Goal: Find specific page/section: Find specific page/section

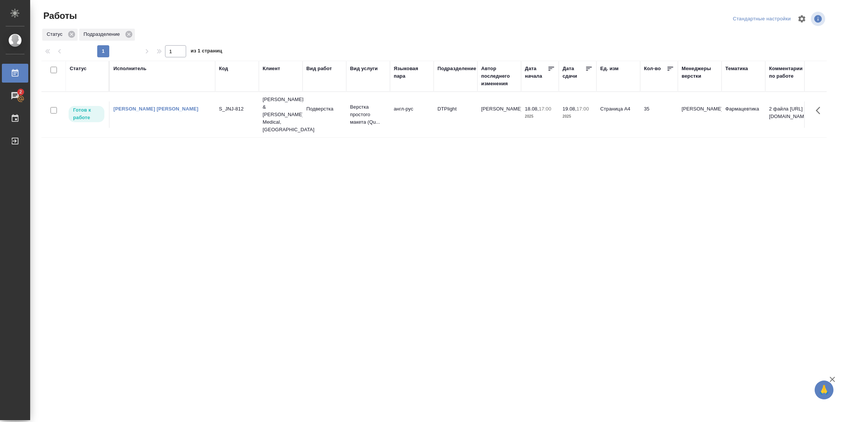
click at [587, 113] on p "2025" at bounding box center [577, 117] width 30 height 8
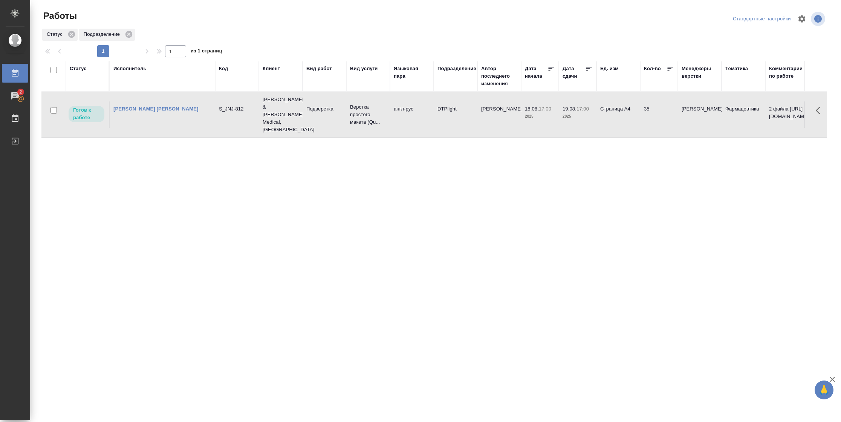
click at [587, 113] on p "2025" at bounding box center [577, 117] width 30 height 8
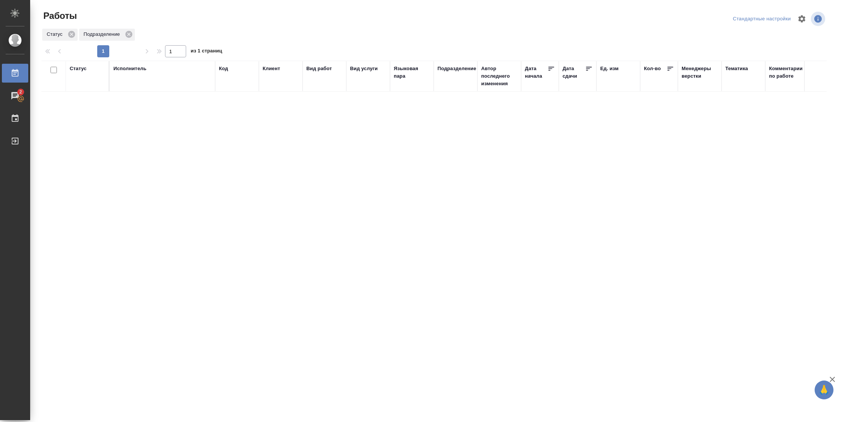
click at [226, 70] on div "Код" at bounding box center [223, 69] width 9 height 8
click at [228, 101] on input "text" at bounding box center [237, 100] width 36 height 9
paste input "**[S_JNJ-812-WK-011](https://tera.awatera.com/Work/687f2cf8ca4f72294066a327/)**"
drag, startPoint x: 229, startPoint y: 100, endPoint x: 311, endPoint y: 98, distance: 82.2
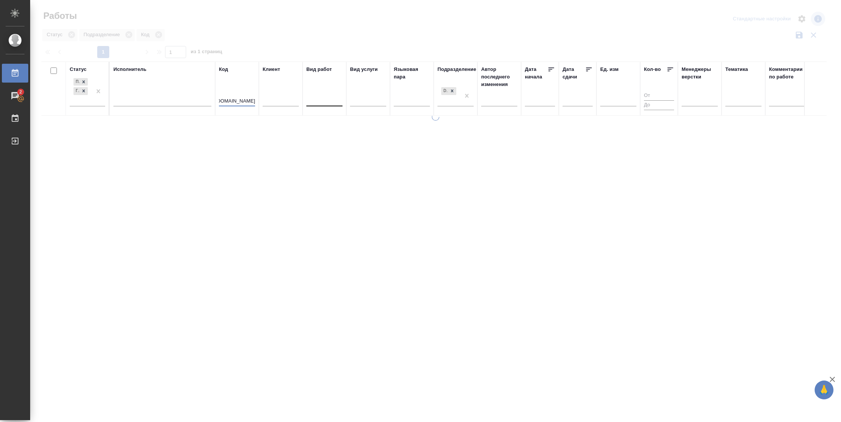
click at [311, 100] on tr "Статус Подбор Готов к работе Исполнитель Код **[S_JNJ-812-WK-011](https://tera.…" at bounding box center [770, 88] width 1459 height 54
drag, startPoint x: 220, startPoint y: 101, endPoint x: 213, endPoint y: 100, distance: 7.6
click at [213, 100] on tr "Статус Подбор Готов к работе Исполнитель Код **[S_JNJ-812-WK Клиент Вид работ В…" at bounding box center [770, 88] width 1459 height 54
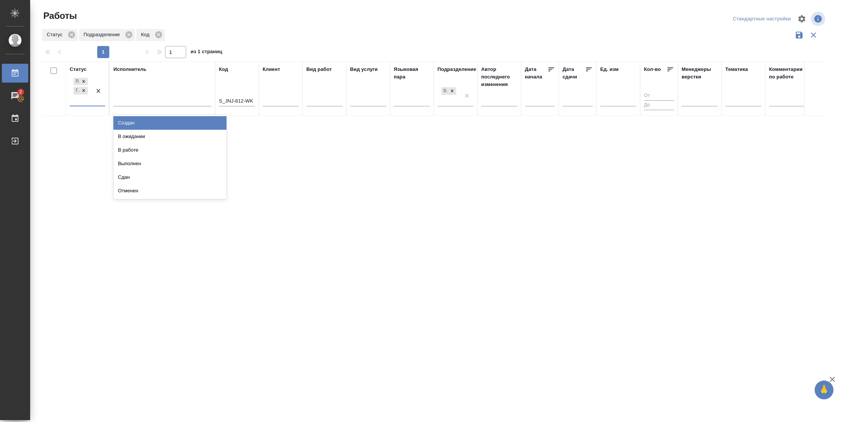
click at [84, 100] on div "Подбор Готов к работе" at bounding box center [81, 90] width 22 height 29
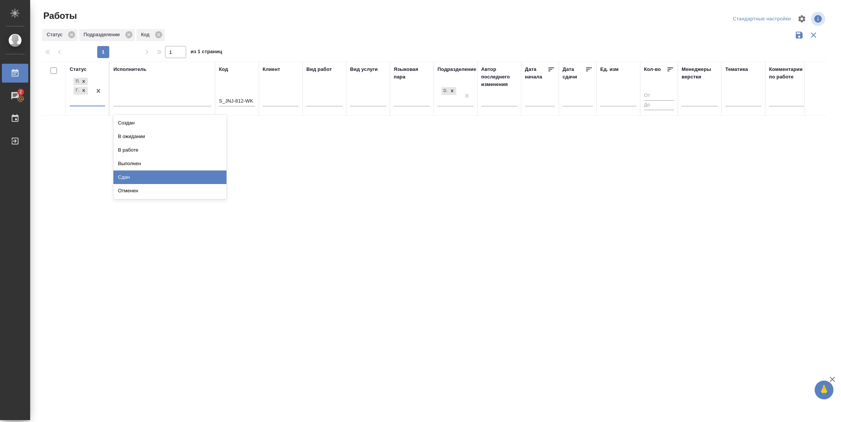
click at [155, 174] on div "Сдан" at bounding box center [169, 177] width 113 height 14
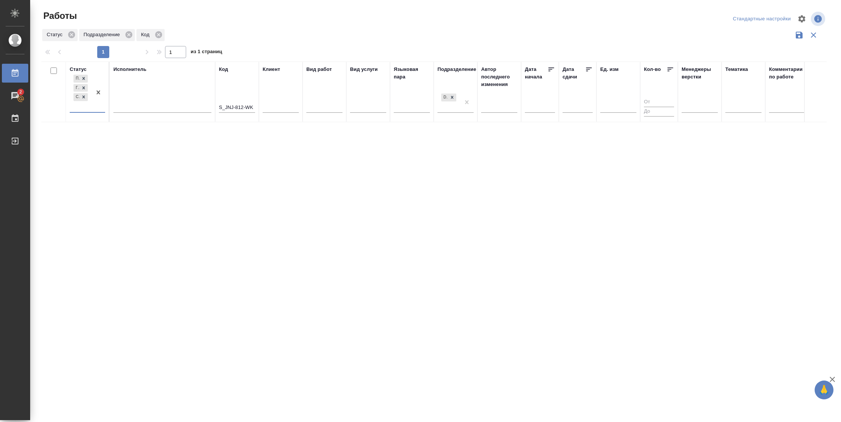
click at [98, 110] on div at bounding box center [99, 92] width 14 height 39
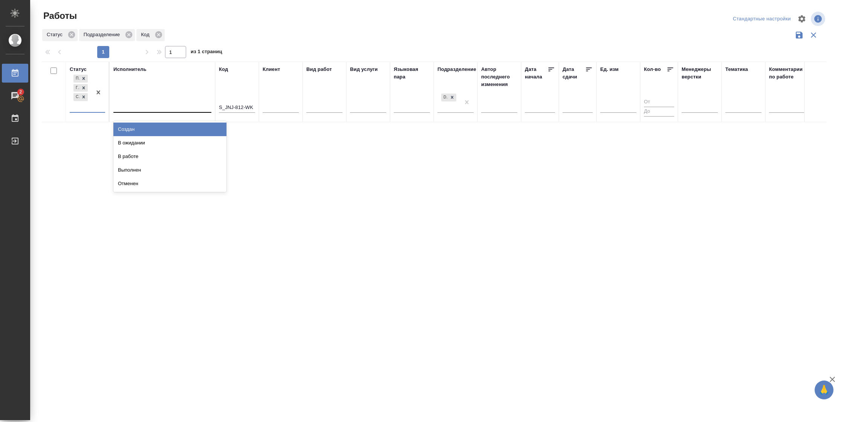
click at [127, 104] on div at bounding box center [162, 104] width 98 height 11
click at [153, 129] on div "Свои работы" at bounding box center [169, 129] width 113 height 14
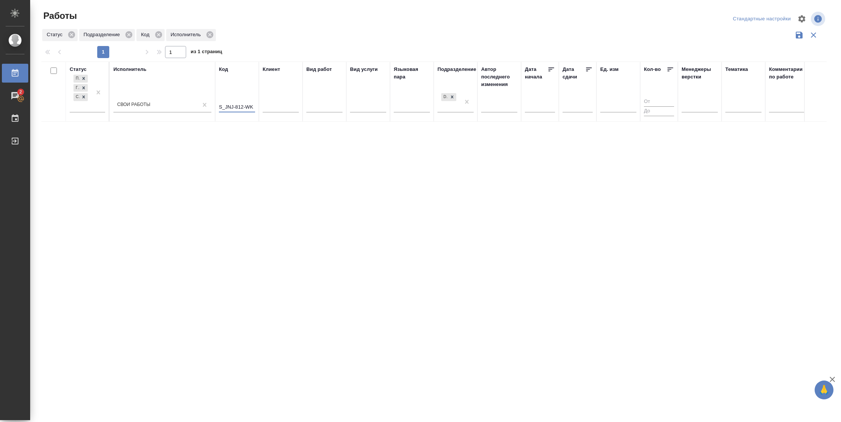
drag, startPoint x: 247, startPoint y: 108, endPoint x: 272, endPoint y: 108, distance: 24.9
click at [272, 108] on tr "Статус Подбор Готов к работе Сдан Исполнитель Свои работы Код S_JNJ-812-WK Клие…" at bounding box center [770, 91] width 1459 height 60
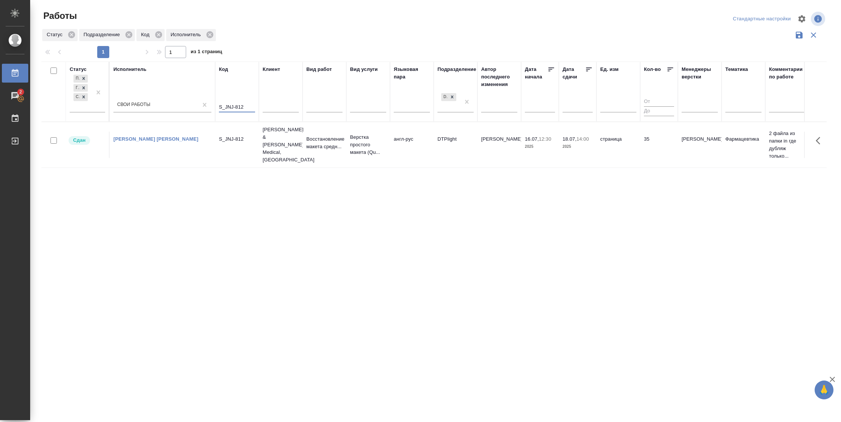
type input "S_JNJ-812"
click at [553, 148] on td "16.07, 12:30 2025" at bounding box center [540, 144] width 38 height 26
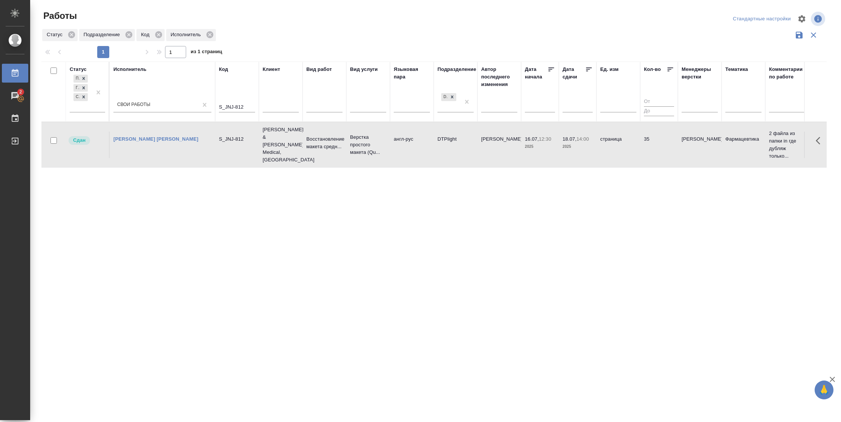
click at [553, 148] on td "16.07, 12:30 2025" at bounding box center [540, 144] width 38 height 26
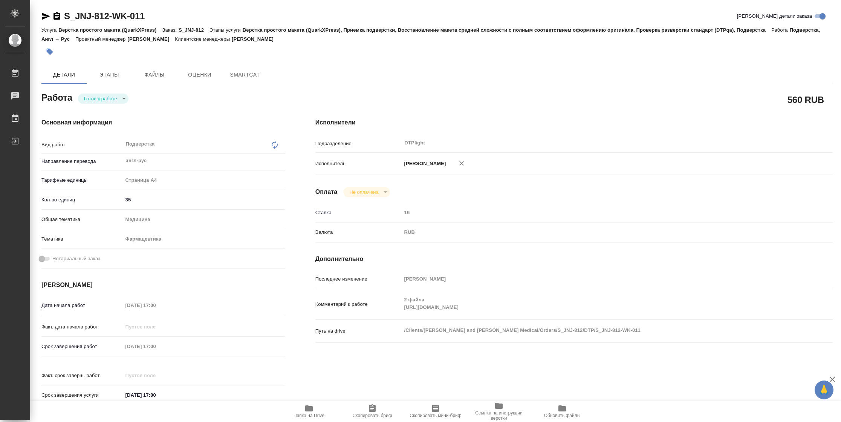
type textarea "x"
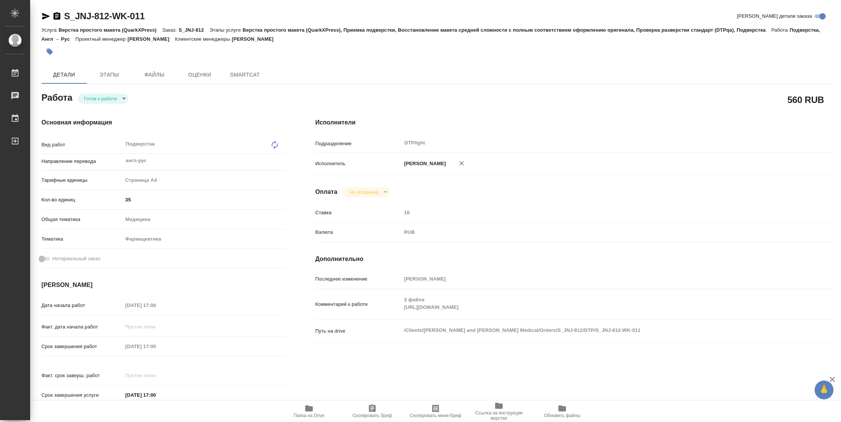
type textarea "x"
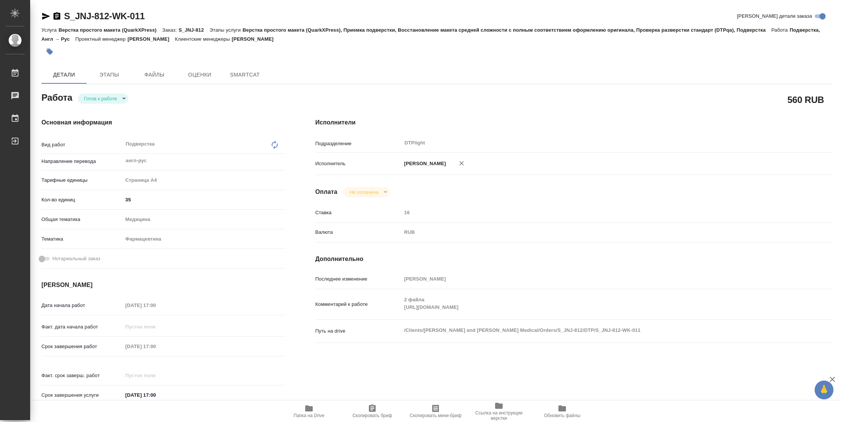
type textarea "x"
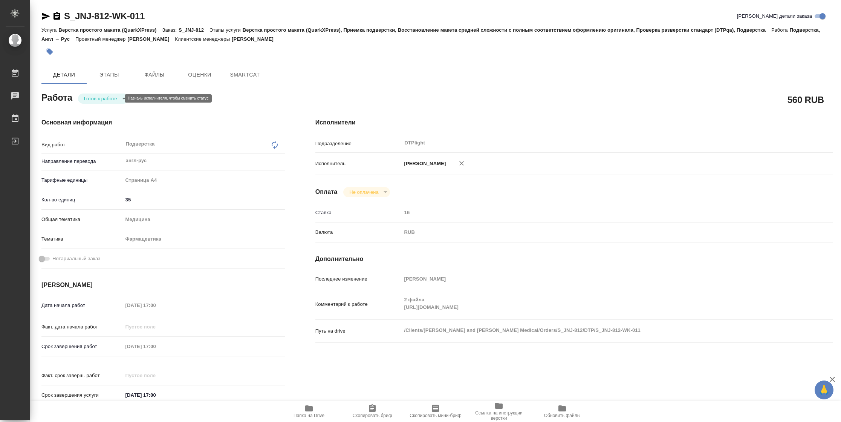
click at [109, 98] on body "🙏 .cls-1 fill:#fff; AWATERA Vasilyeva Natalia Работы Чаты График Выйти S_JNJ-81…" at bounding box center [420, 211] width 841 height 422
type textarea "x"
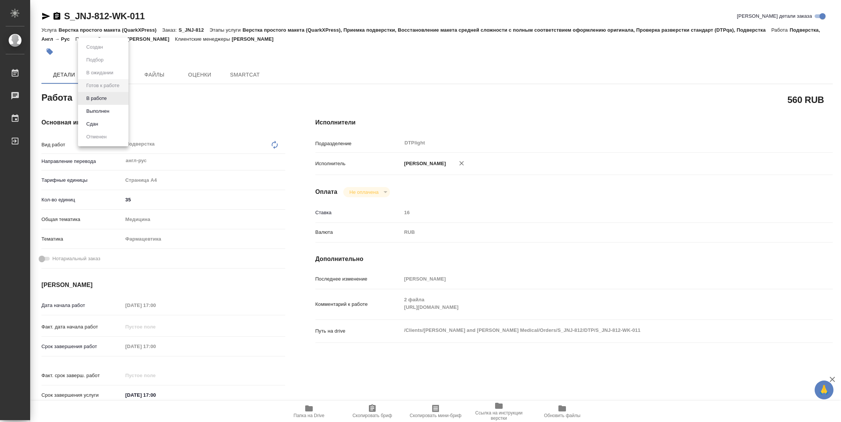
type textarea "x"
click at [109, 98] on li "В работе" at bounding box center [103, 98] width 50 height 13
type textarea "x"
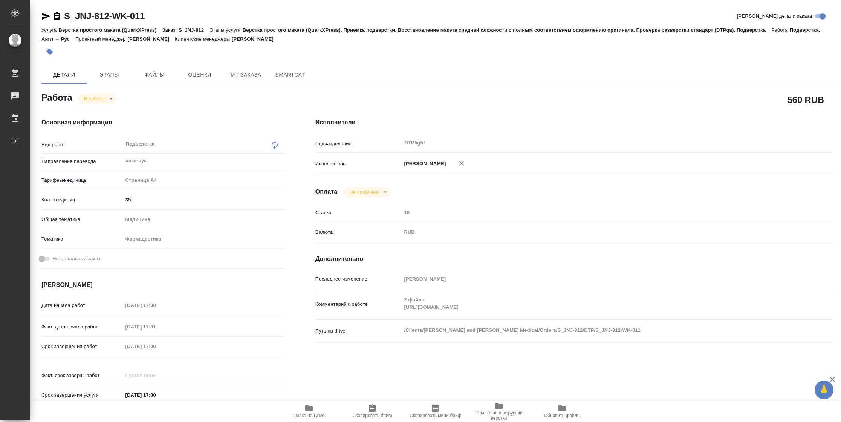
type textarea "x"
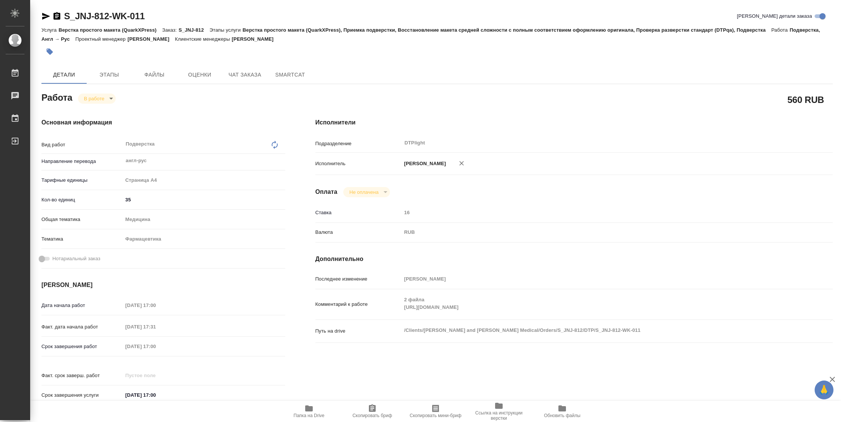
type textarea "x"
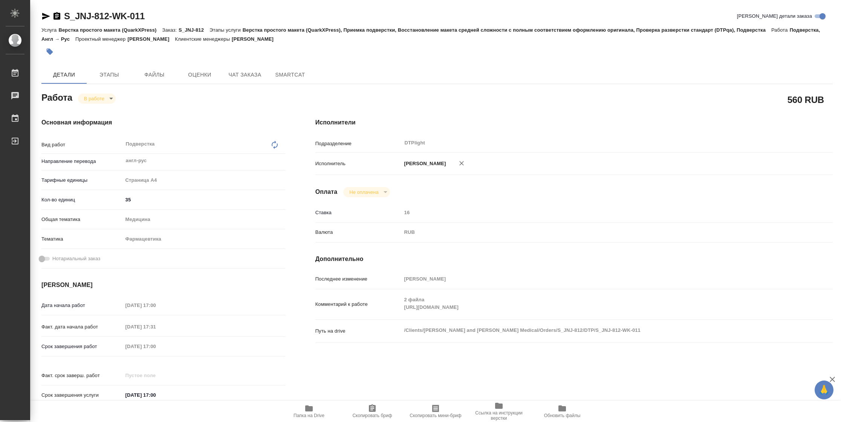
type textarea "x"
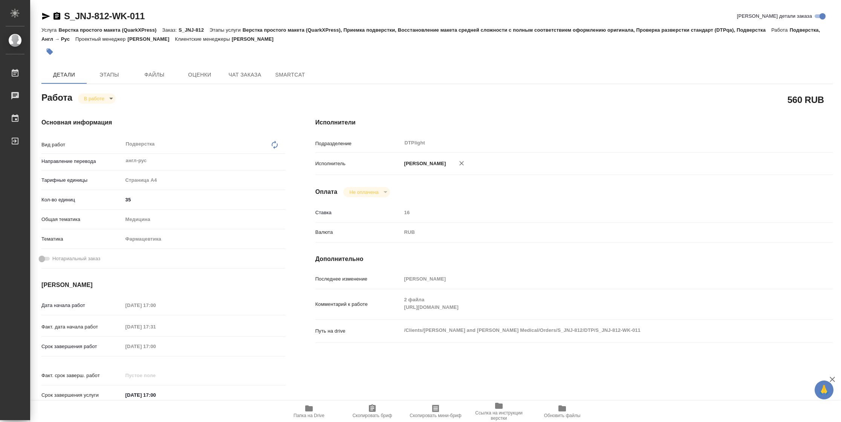
type textarea "x"
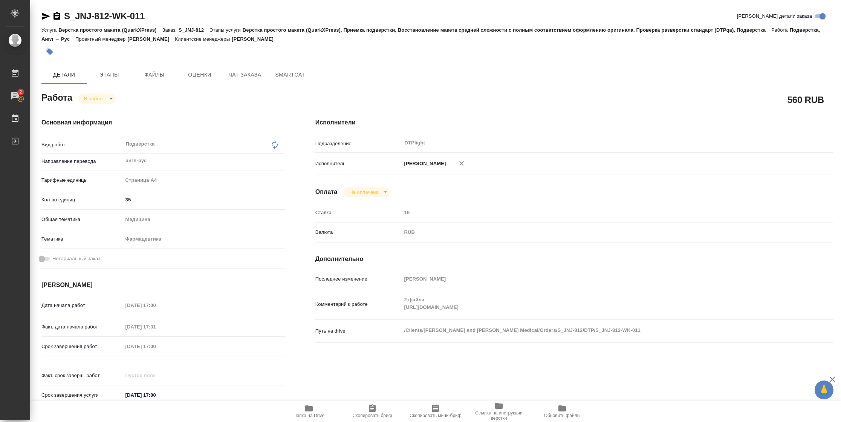
type textarea "x"
click at [309, 411] on icon "button" at bounding box center [309, 408] width 8 height 6
type textarea "x"
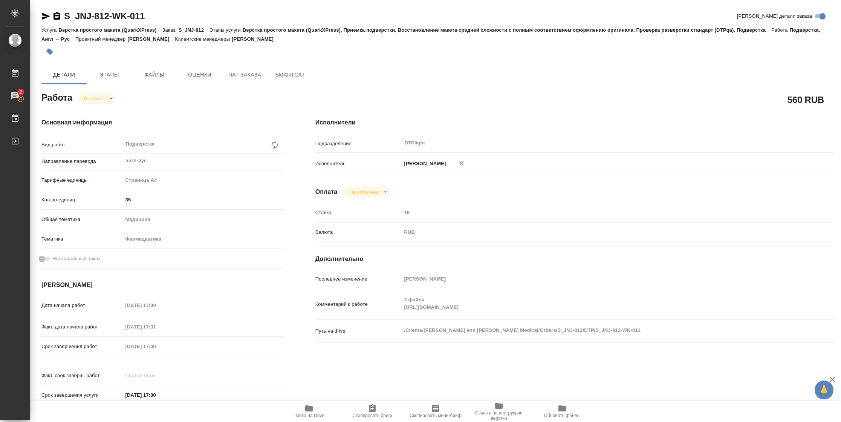
type textarea "x"
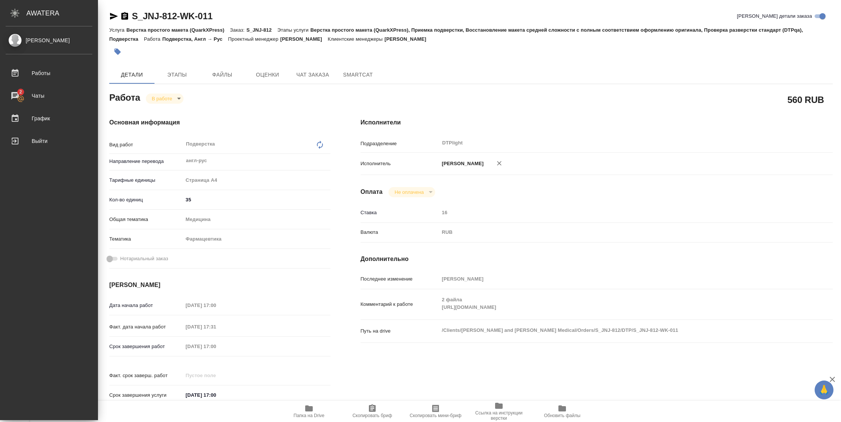
type textarea "x"
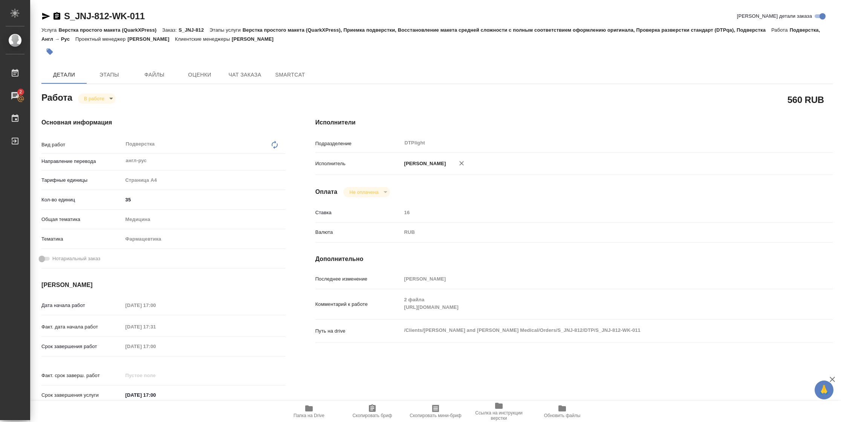
drag, startPoint x: 49, startPoint y: 17, endPoint x: 64, endPoint y: 14, distance: 15.9
click at [49, 17] on icon "button" at bounding box center [45, 16] width 9 height 9
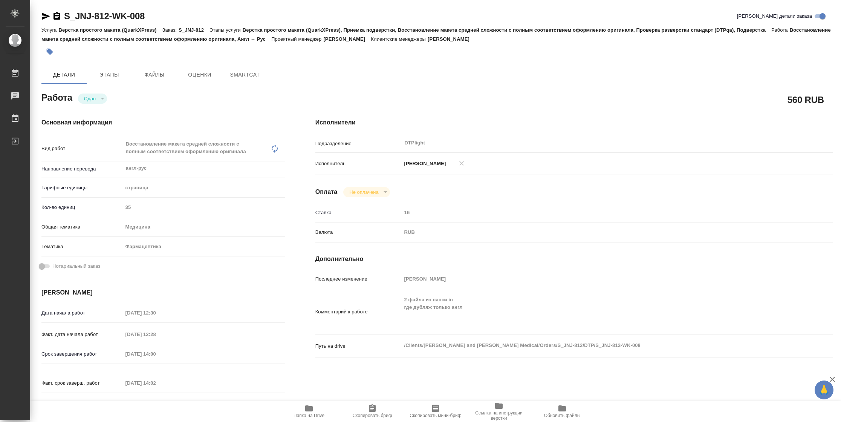
type textarea "x"
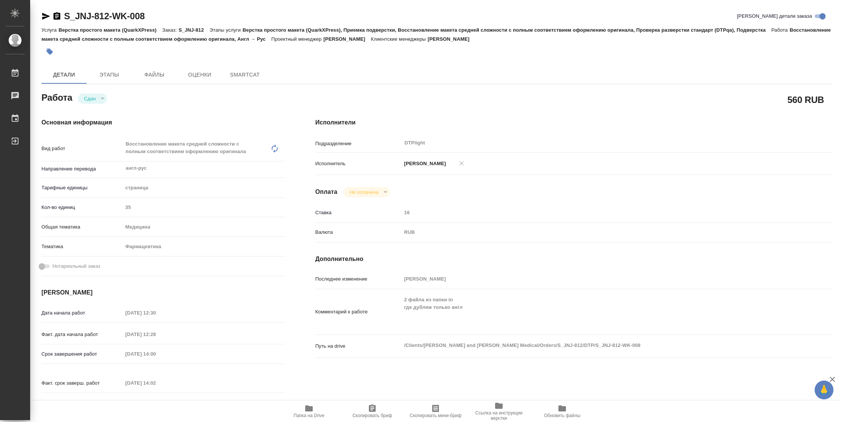
type textarea "x"
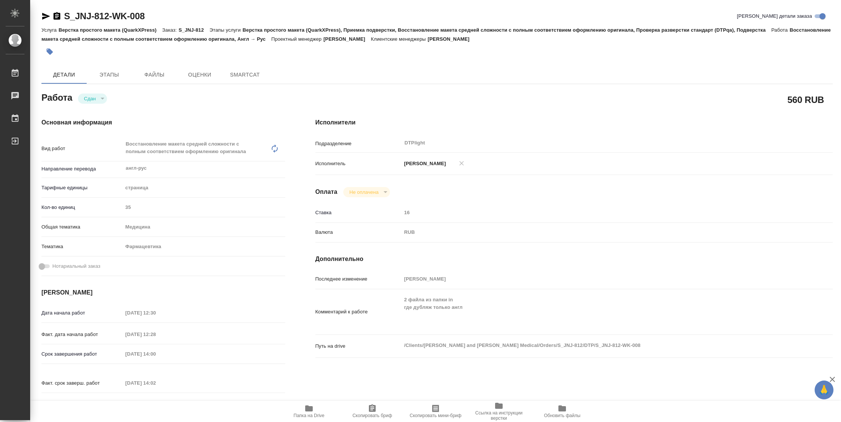
type textarea "x"
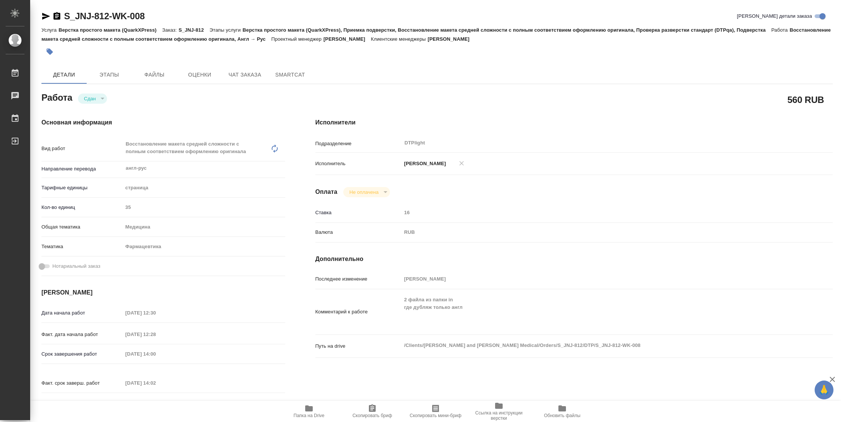
type textarea "x"
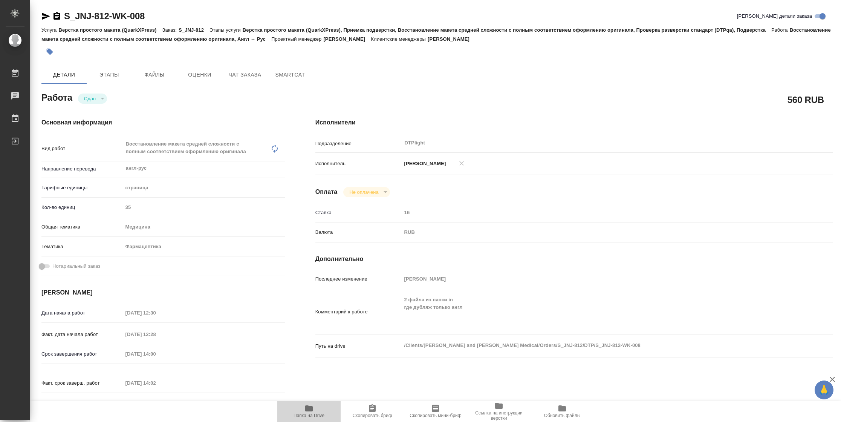
click at [322, 414] on span "Папка на Drive" at bounding box center [308, 415] width 31 height 5
type textarea "x"
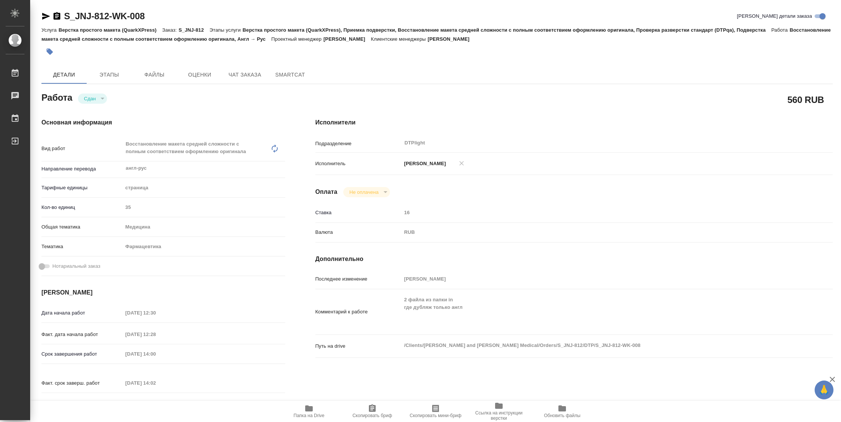
type textarea "x"
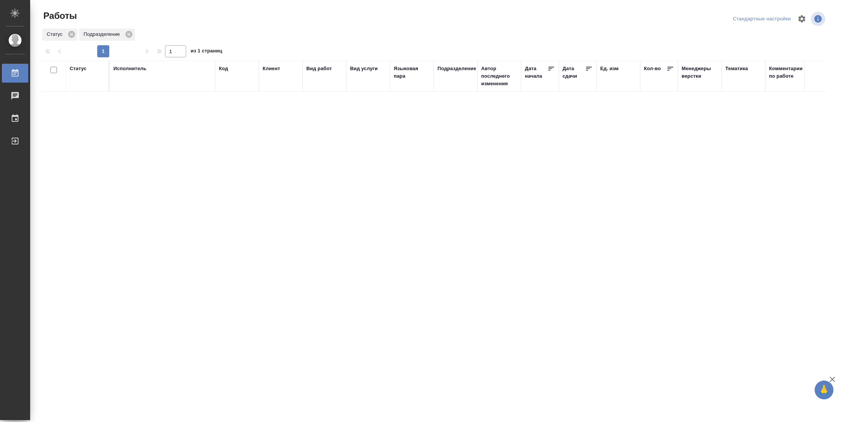
click at [84, 66] on div "Статус" at bounding box center [78, 69] width 17 height 8
click at [90, 104] on div "Подбор Готов к работе" at bounding box center [81, 90] width 22 height 29
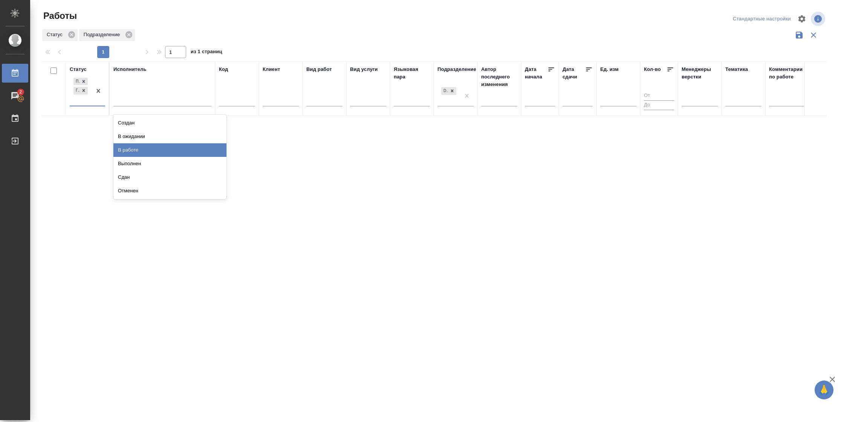
click at [157, 153] on div "В работе" at bounding box center [169, 150] width 113 height 14
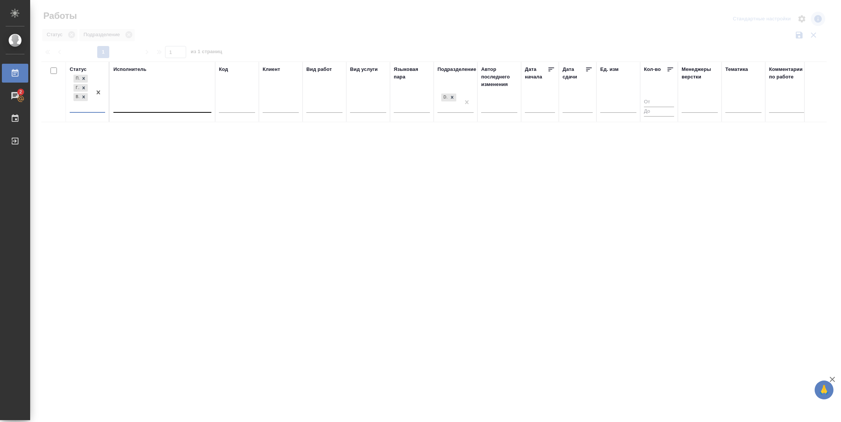
click at [161, 102] on div at bounding box center [162, 104] width 98 height 11
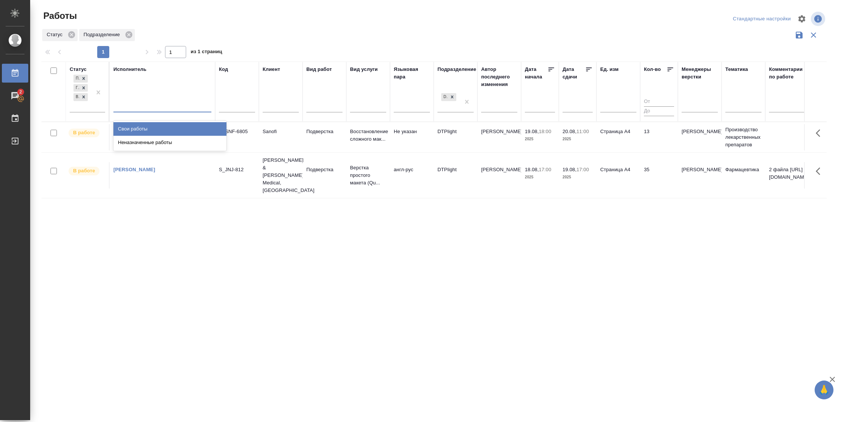
click at [157, 126] on div "Свои работы" at bounding box center [169, 129] width 113 height 14
click at [636, 150] on td "Страница А4" at bounding box center [618, 137] width 44 height 26
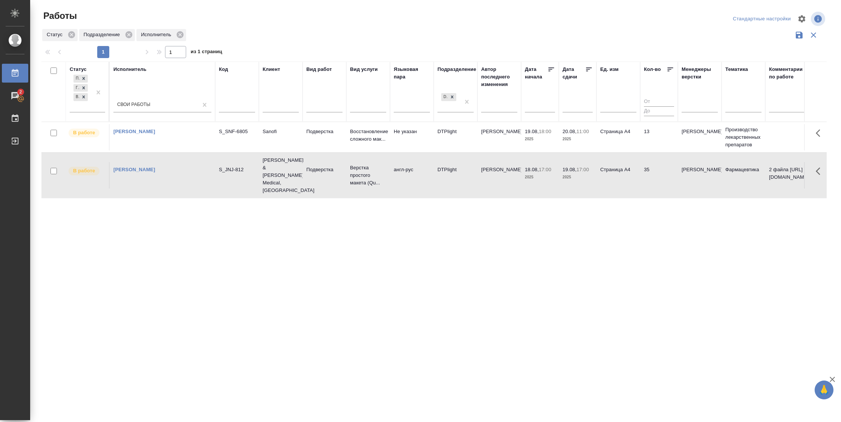
click at [536, 138] on p "2025" at bounding box center [540, 139] width 30 height 8
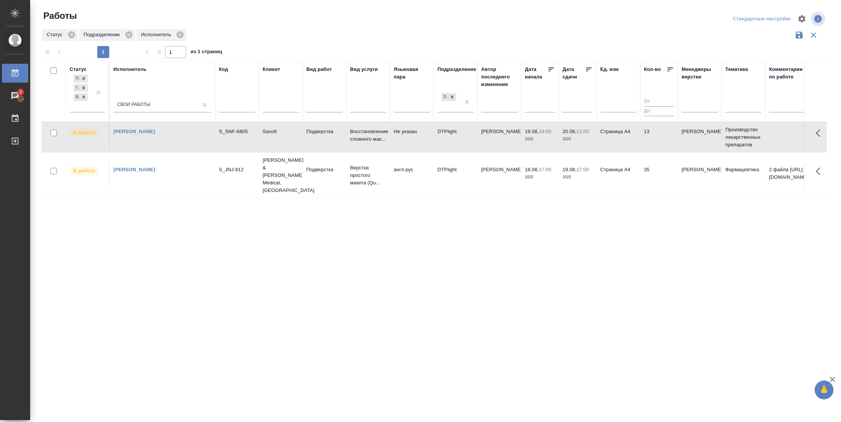
click at [536, 138] on p "2025" at bounding box center [540, 139] width 30 height 8
click at [598, 126] on td "Страница А4" at bounding box center [618, 137] width 44 height 26
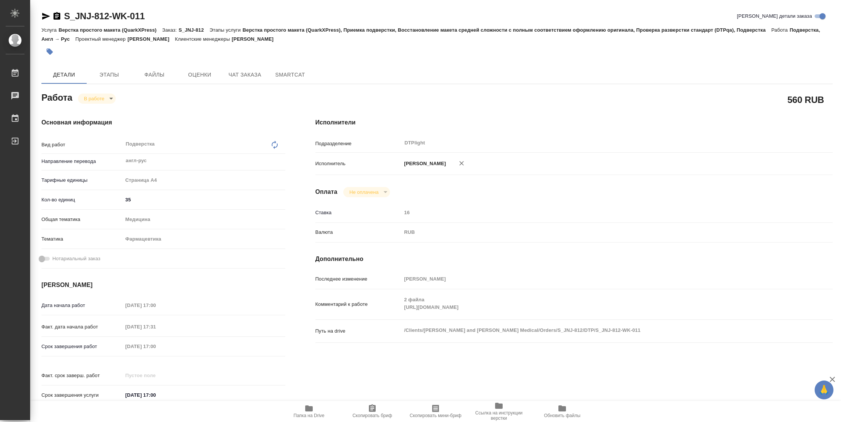
click at [379, 312] on div "Комментарий к работе 2 файла [URL][DOMAIN_NAME] x" at bounding box center [573, 304] width 517 height 24
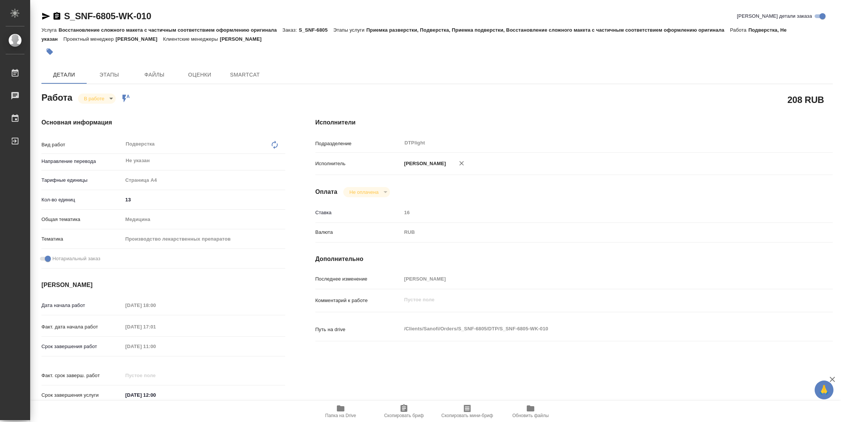
type textarea "x"
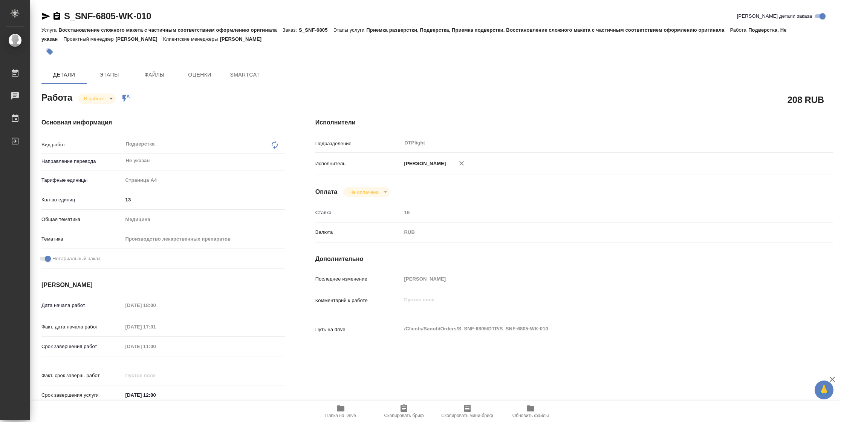
type textarea "x"
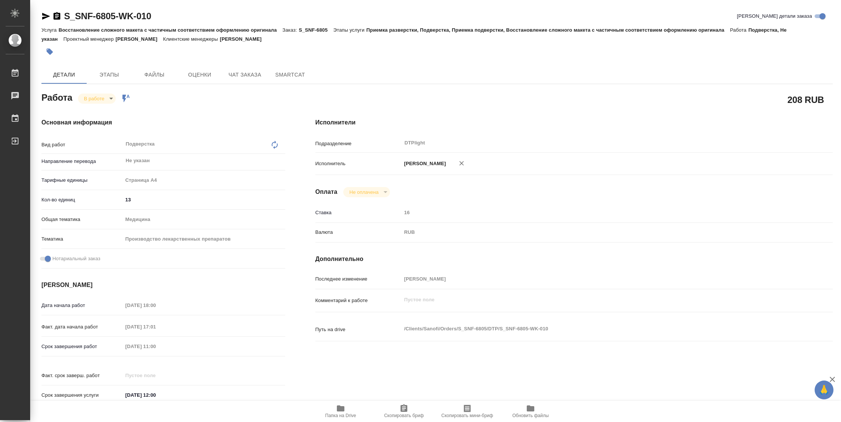
type textarea "x"
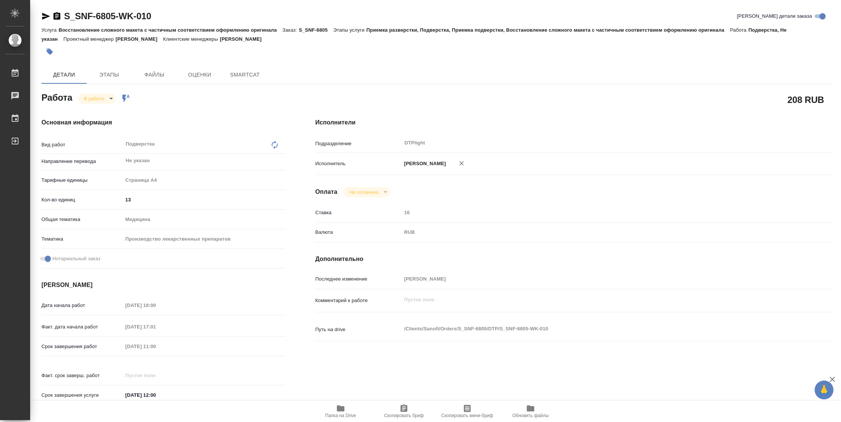
type textarea "x"
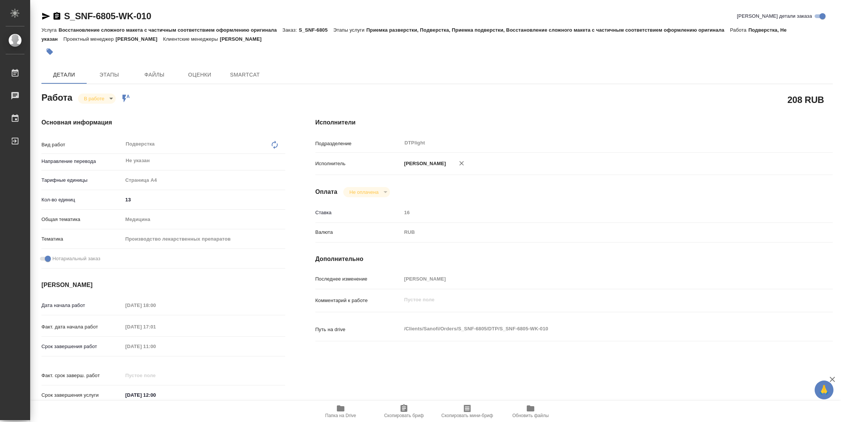
type textarea "x"
